Goal: Task Accomplishment & Management: Use online tool/utility

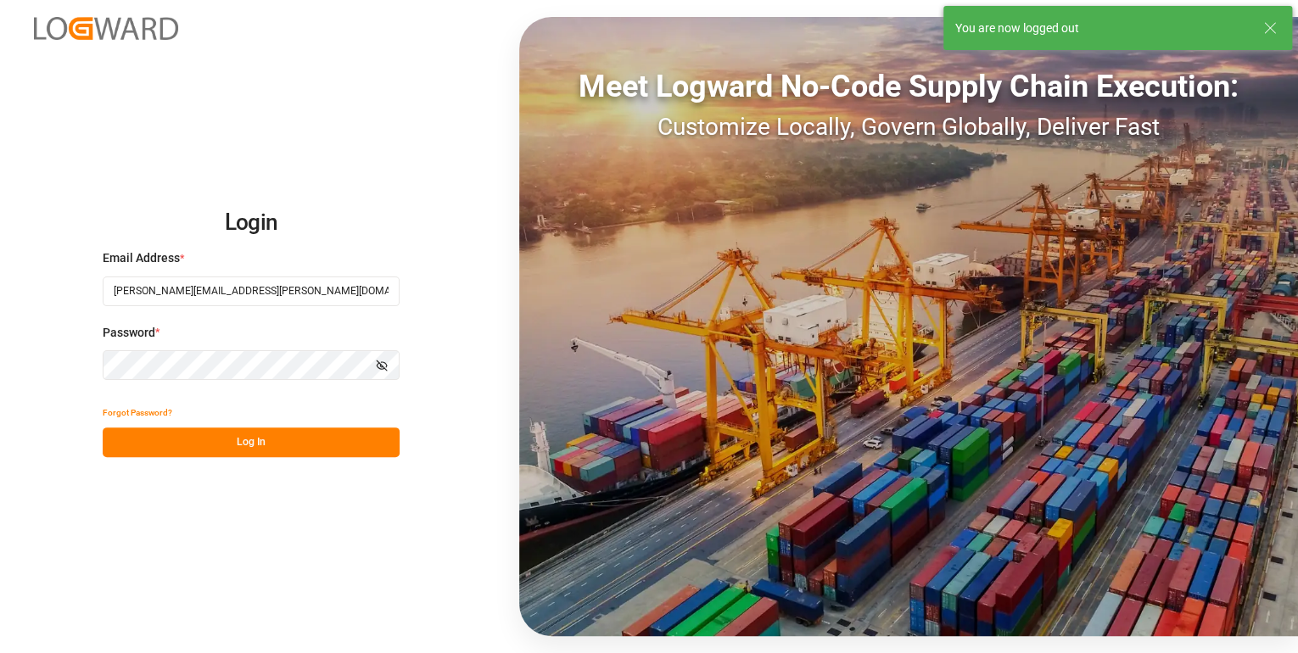
click at [251, 450] on button "Log In" at bounding box center [251, 443] width 297 height 30
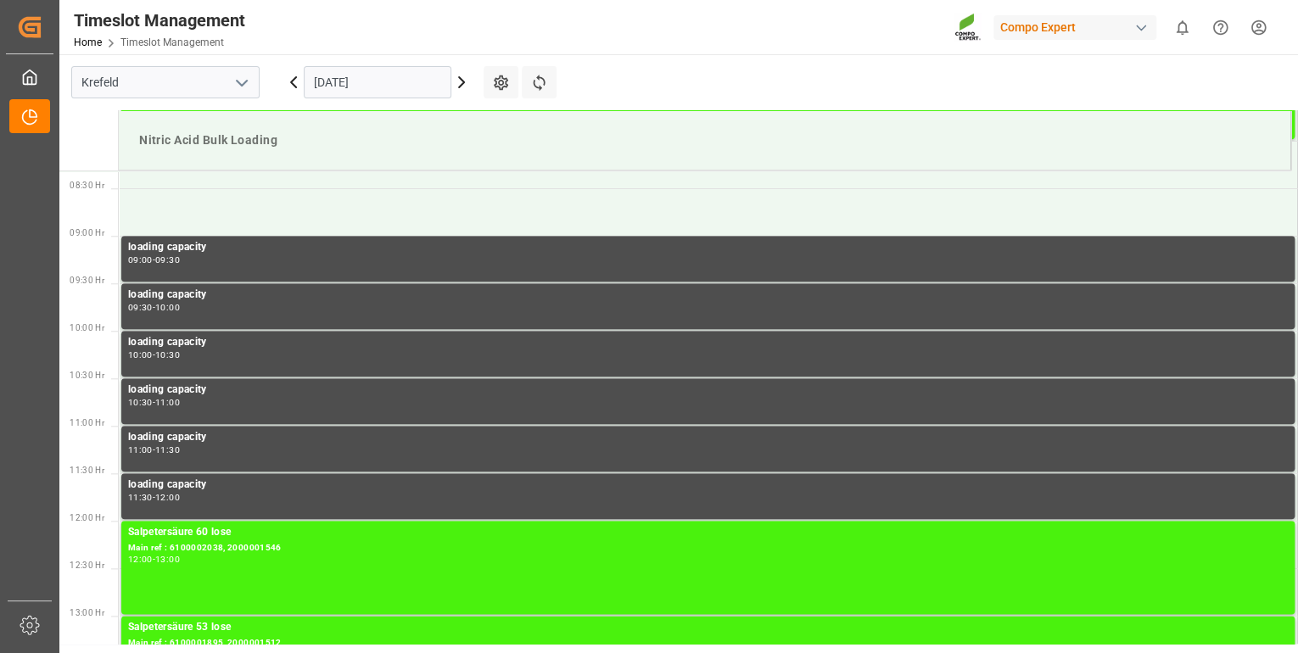
scroll to position [844, 0]
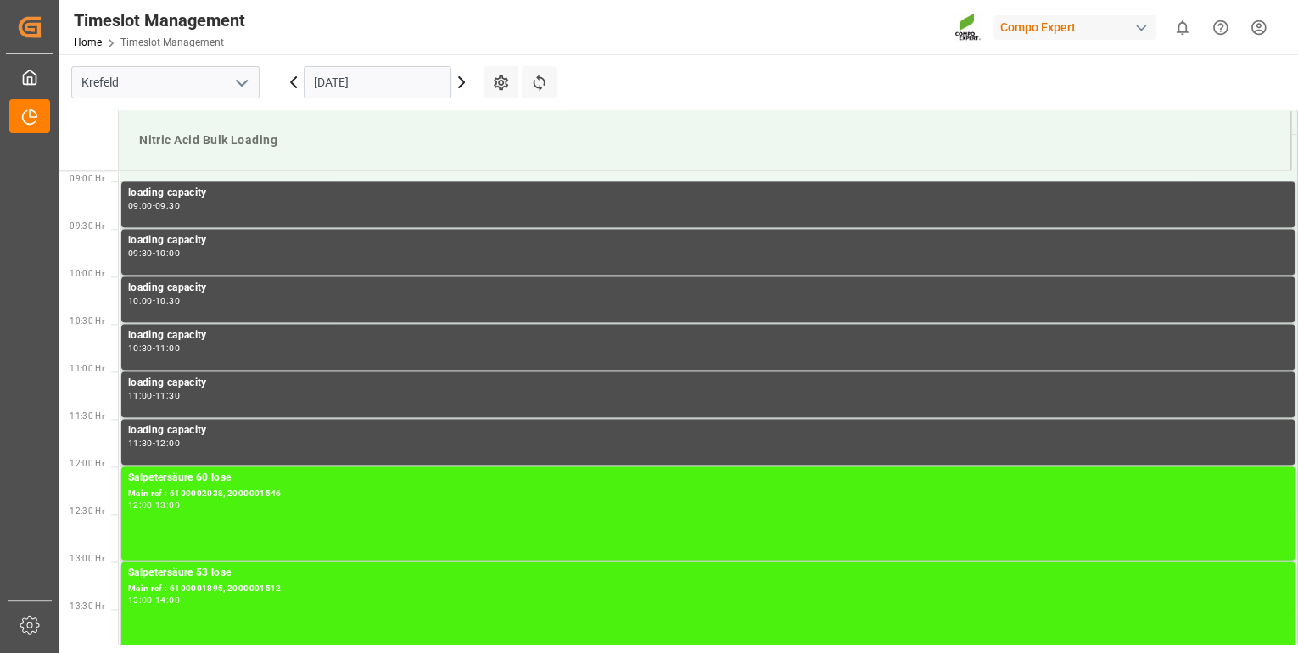
click at [383, 84] on input "[DATE]" at bounding box center [378, 82] width 148 height 32
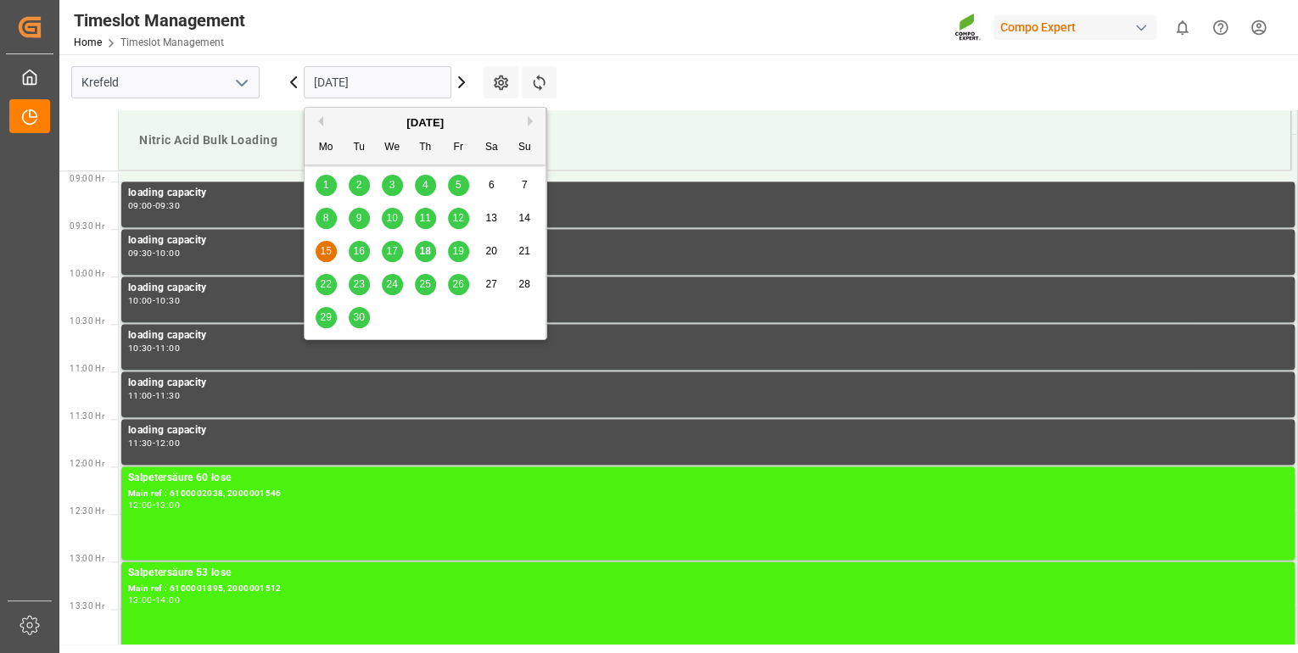
click at [424, 252] on span "18" at bounding box center [424, 251] width 11 height 12
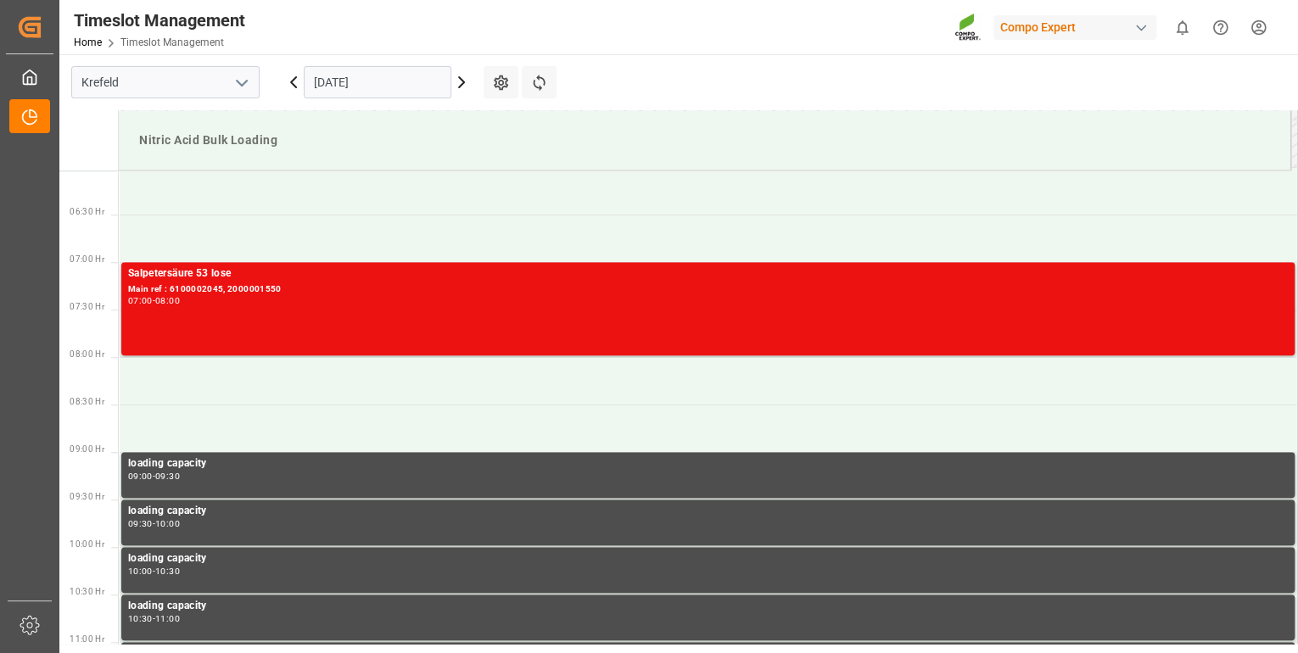
scroll to position [573, 0]
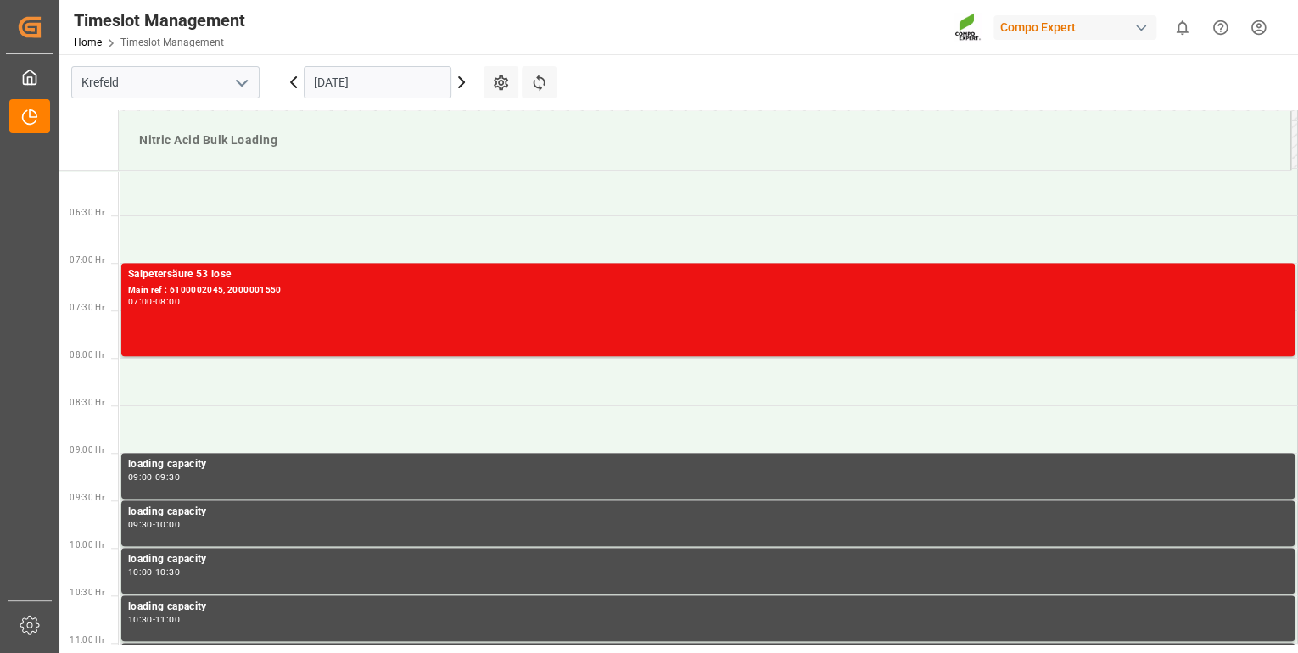
click at [462, 82] on icon at bounding box center [461, 82] width 20 height 20
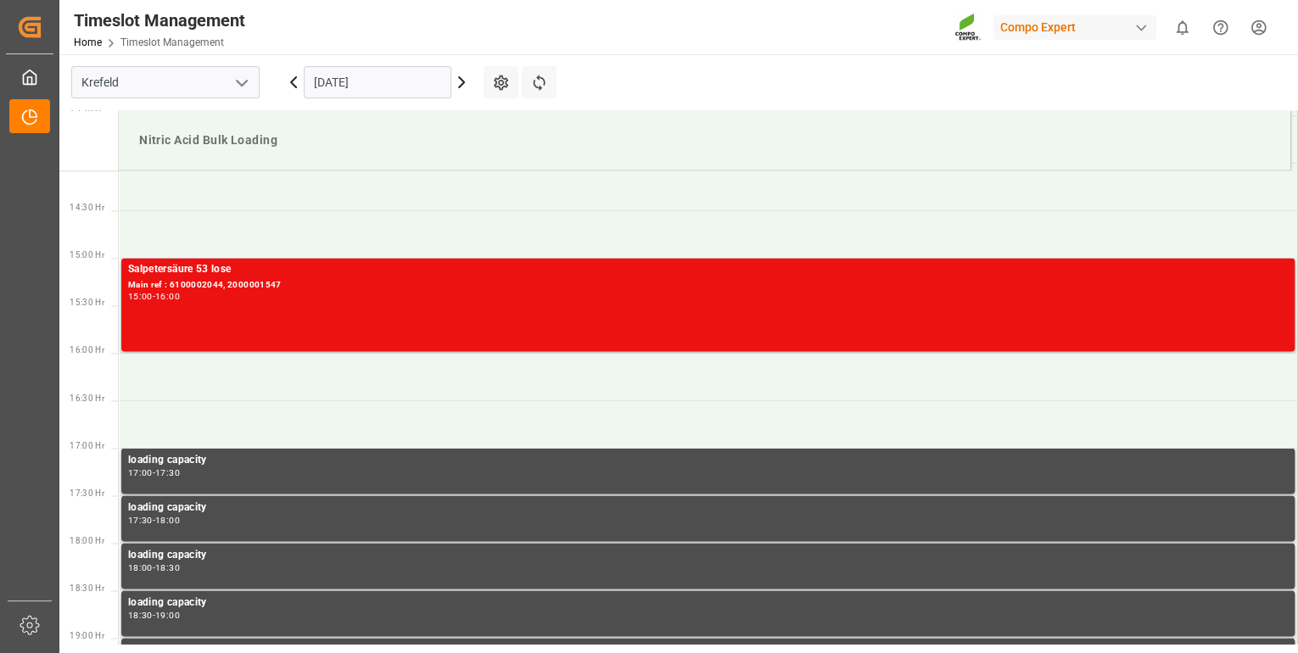
scroll to position [1116, 0]
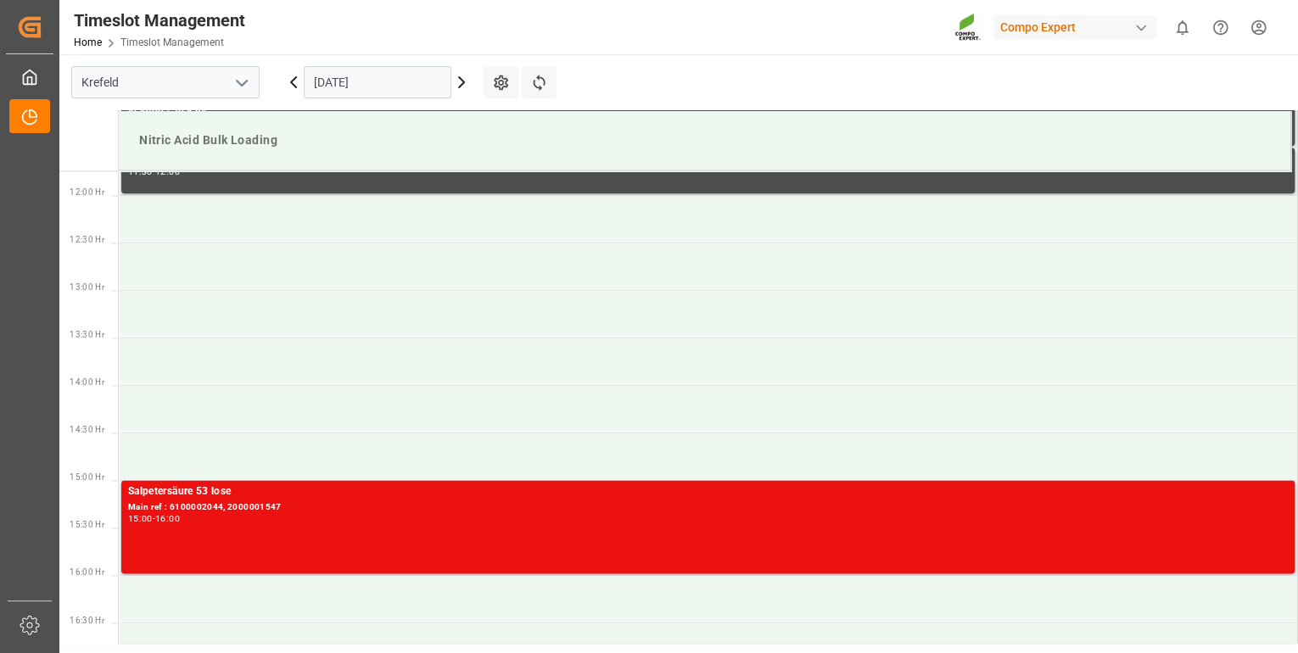
click at [294, 85] on icon at bounding box center [293, 82] width 5 height 10
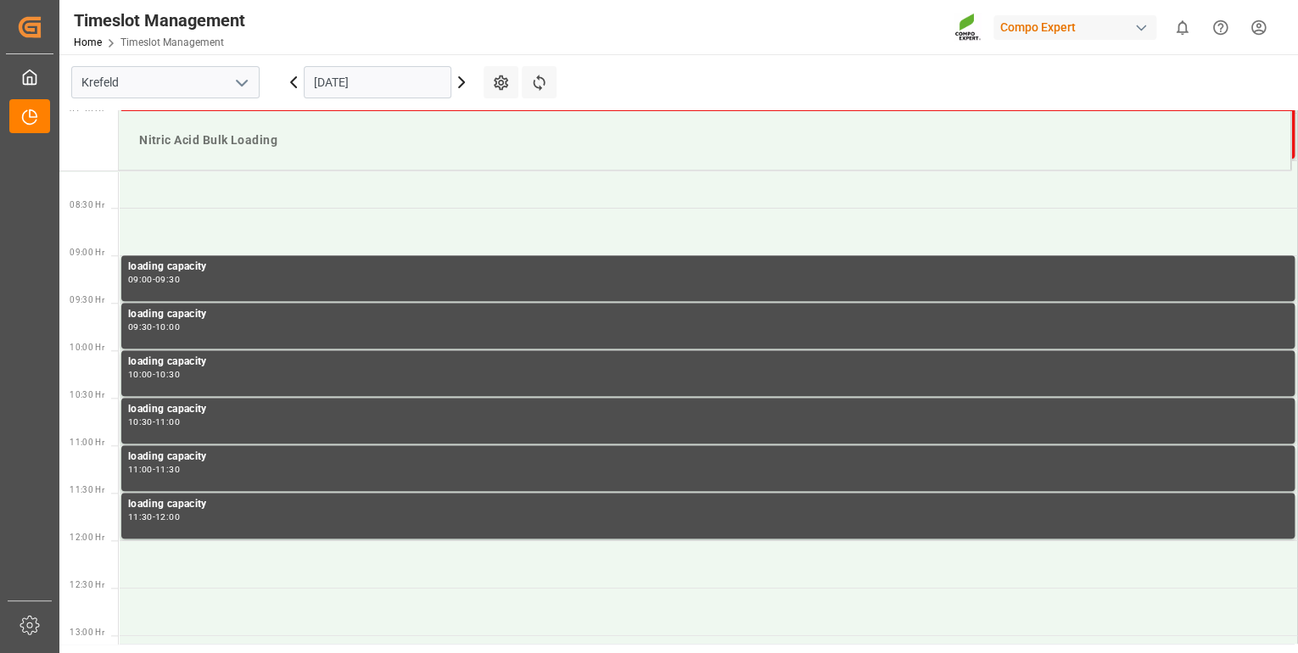
scroll to position [844, 0]
